Goal: Task Accomplishment & Management: Manage account settings

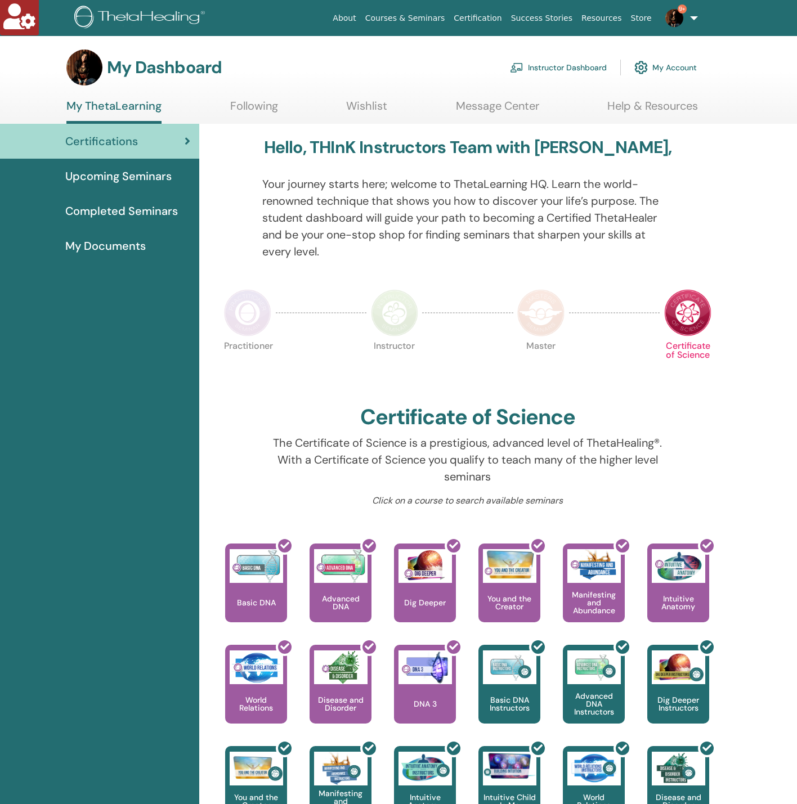
click at [549, 59] on link "Instructor Dashboard" at bounding box center [558, 67] width 97 height 25
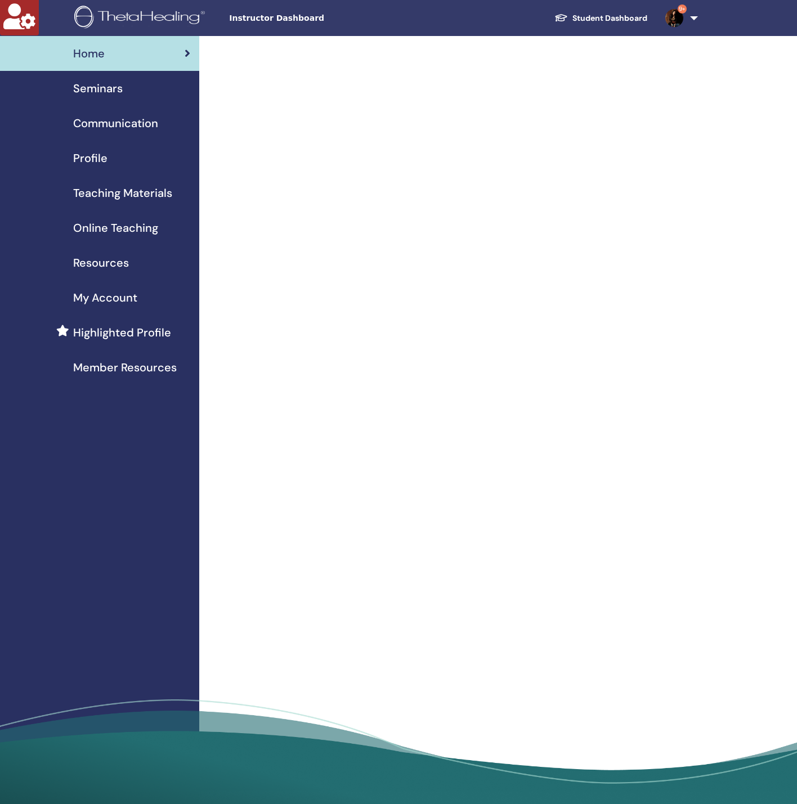
click at [164, 95] on div "Seminars" at bounding box center [99, 88] width 181 height 17
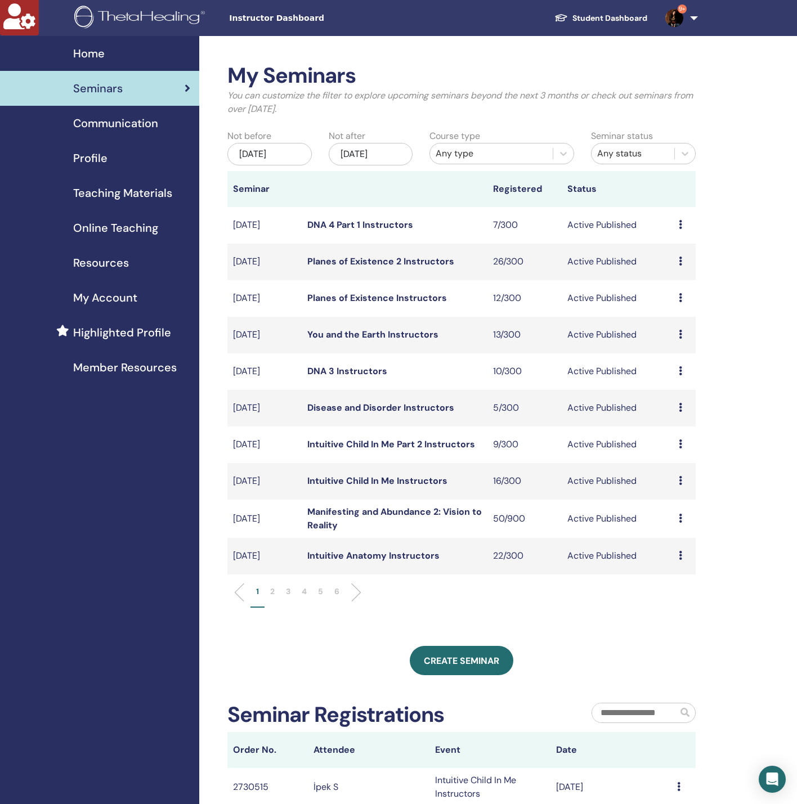
click at [382, 147] on div "Dec/26, 2025" at bounding box center [371, 154] width 84 height 23
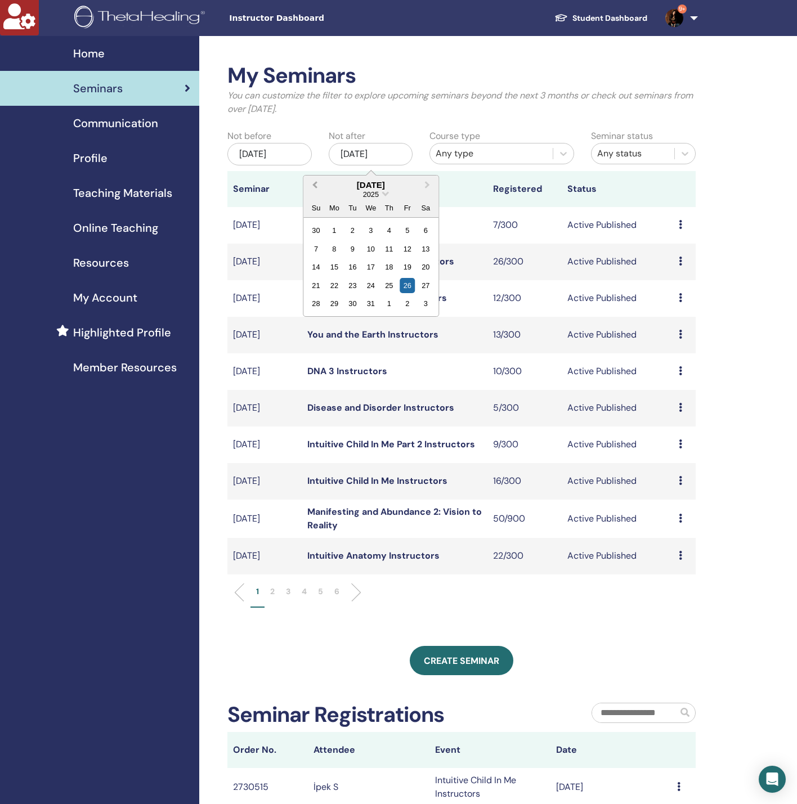
click at [315, 186] on span "Previous Month" at bounding box center [315, 185] width 0 height 12
click at [355, 228] on div "30" at bounding box center [352, 230] width 15 height 15
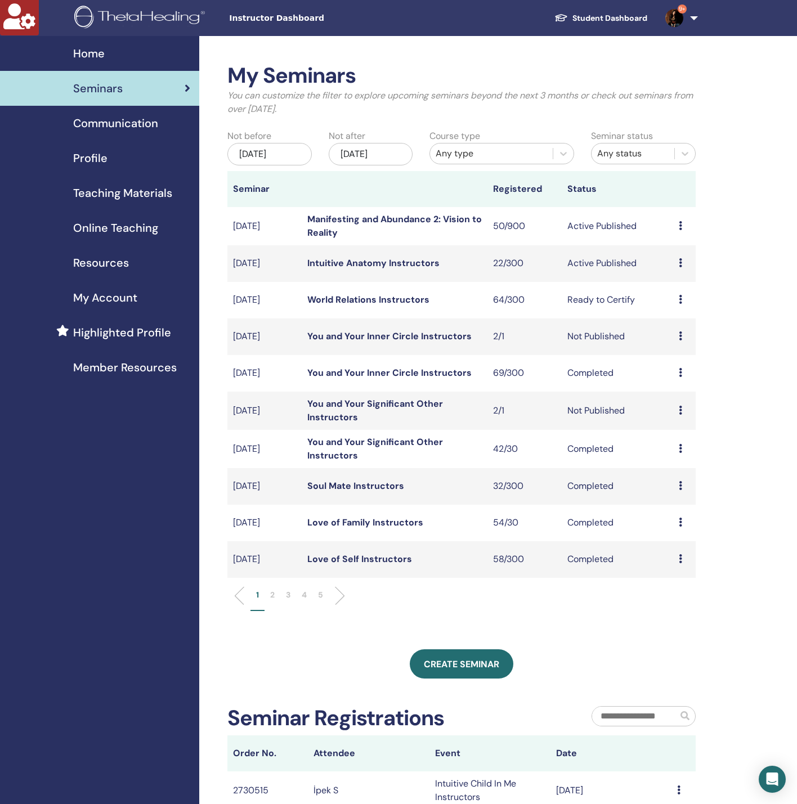
click at [355, 216] on link "Manifesting and Abundance 2: Vision to Reality" at bounding box center [394, 225] width 175 height 25
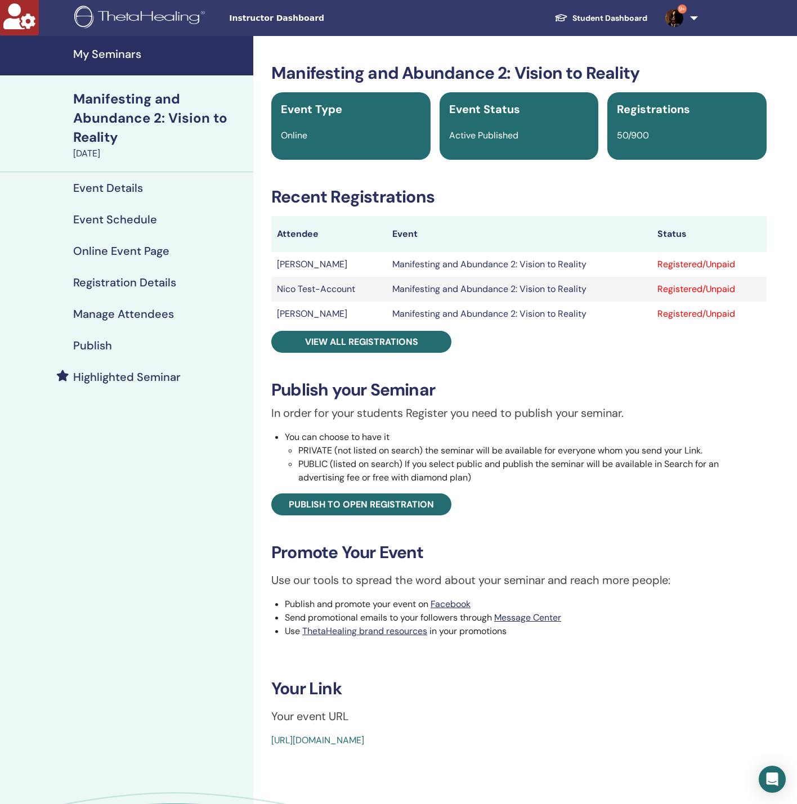
click at [110, 316] on h4 "Manage Attendees" at bounding box center [123, 314] width 101 height 14
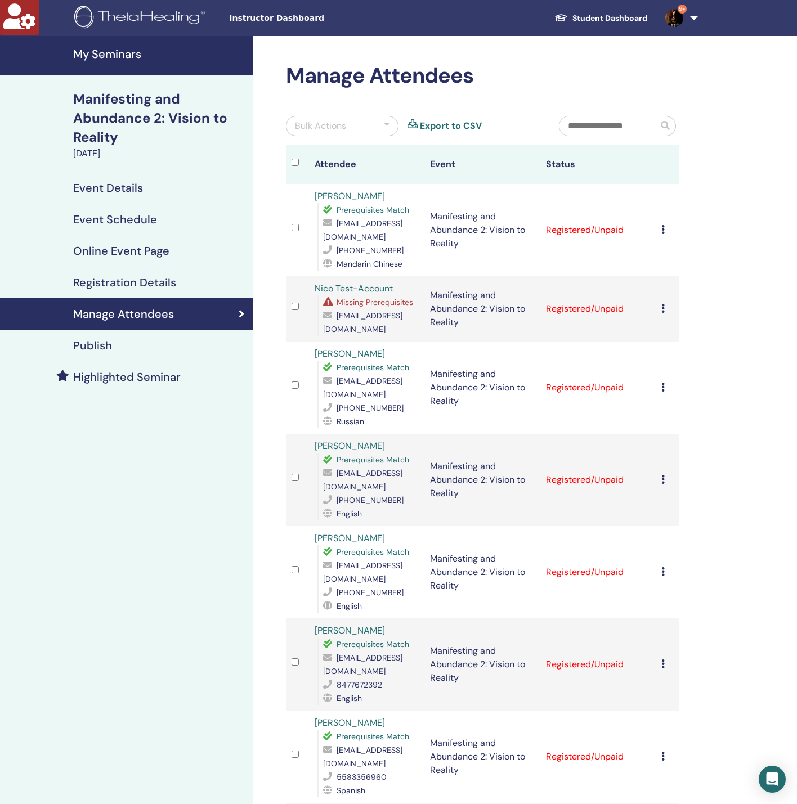
click at [386, 225] on span "1010506367@qq.com" at bounding box center [362, 230] width 79 height 24
copy span "1010506367@qq.com"
